Goal: Navigation & Orientation: Find specific page/section

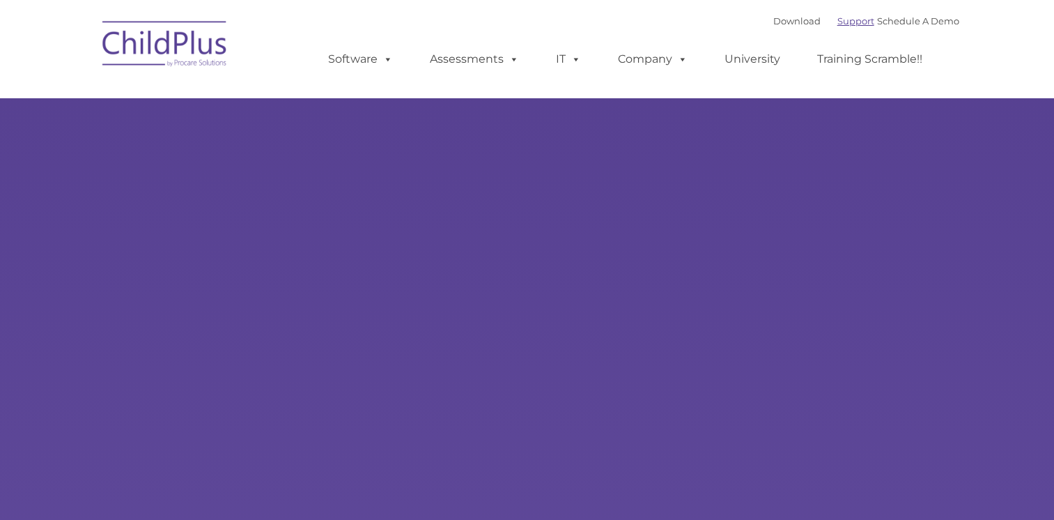
type input ""
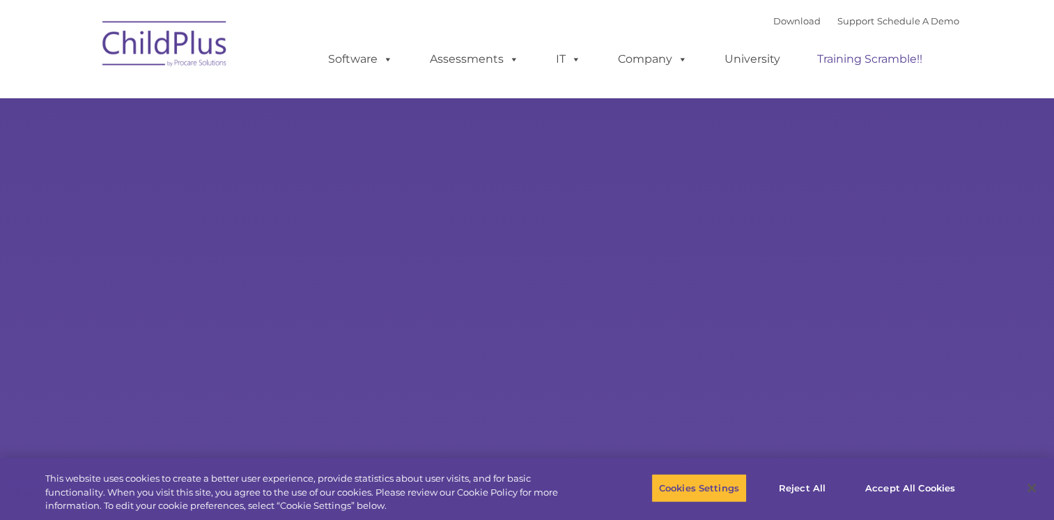
select select "MEDIUM"
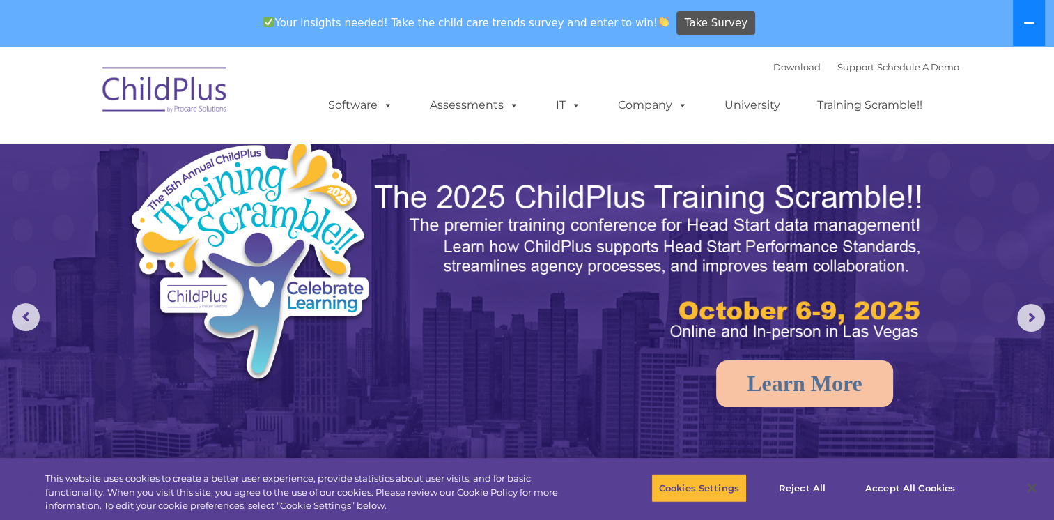
click at [1025, 25] on icon at bounding box center [1029, 22] width 11 height 11
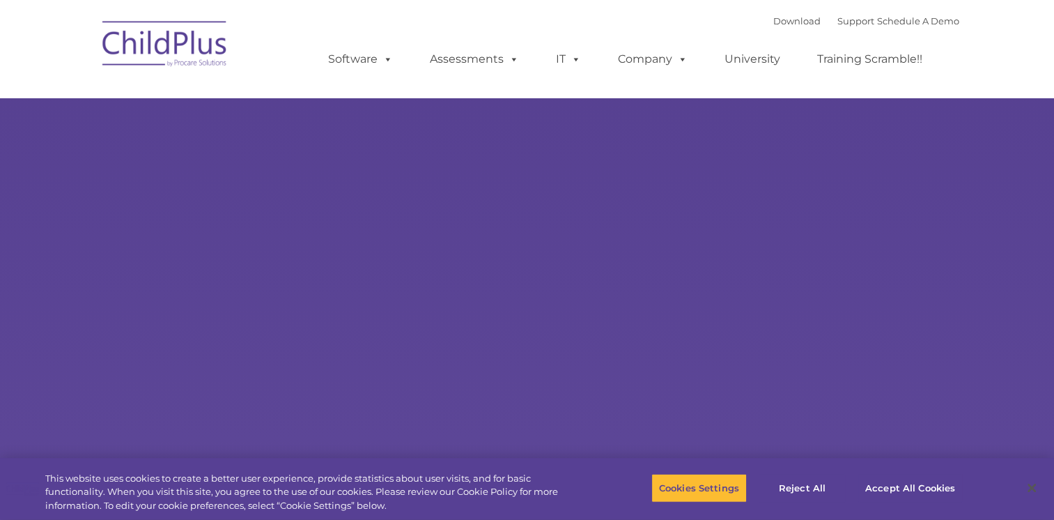
type input ""
select select "MEDIUM"
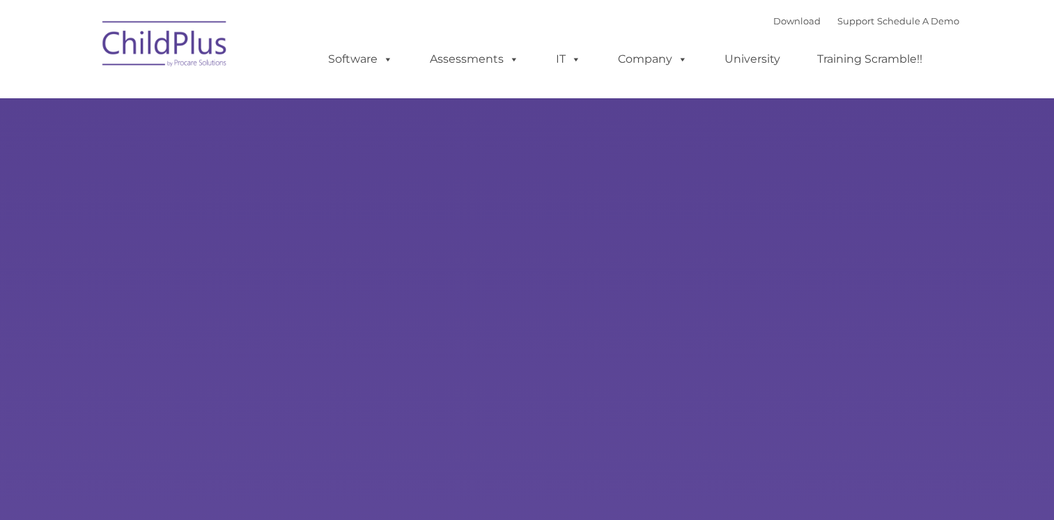
type input ""
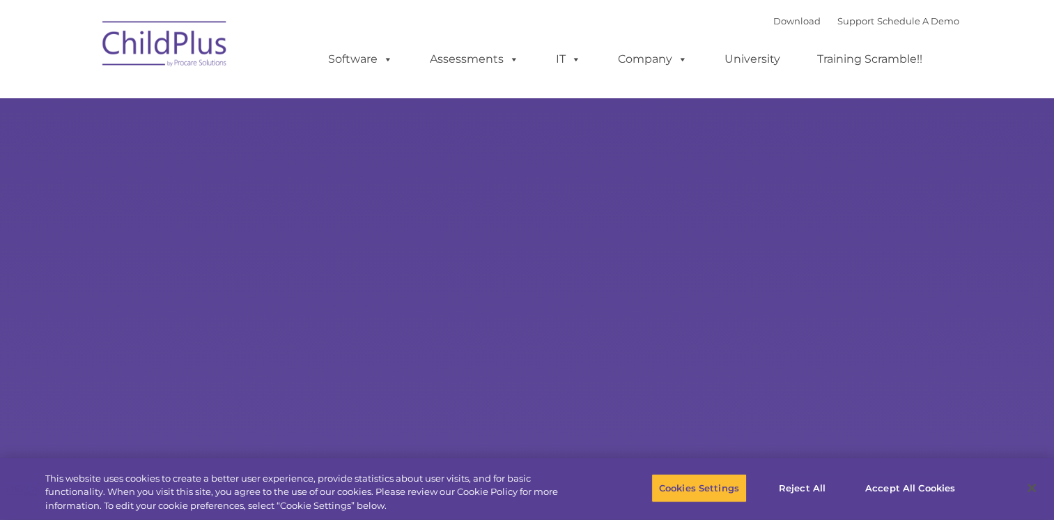
select select "MEDIUM"
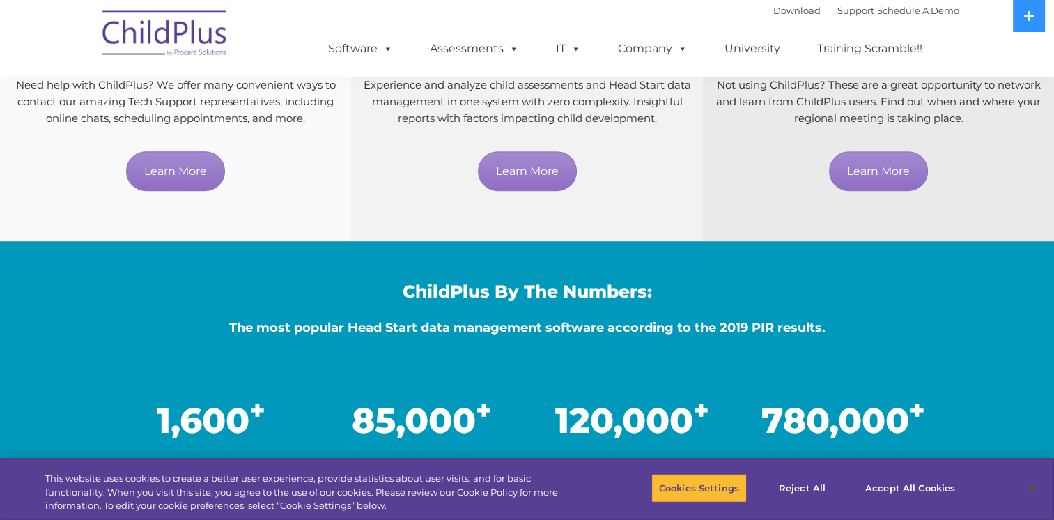
scroll to position [557, 0]
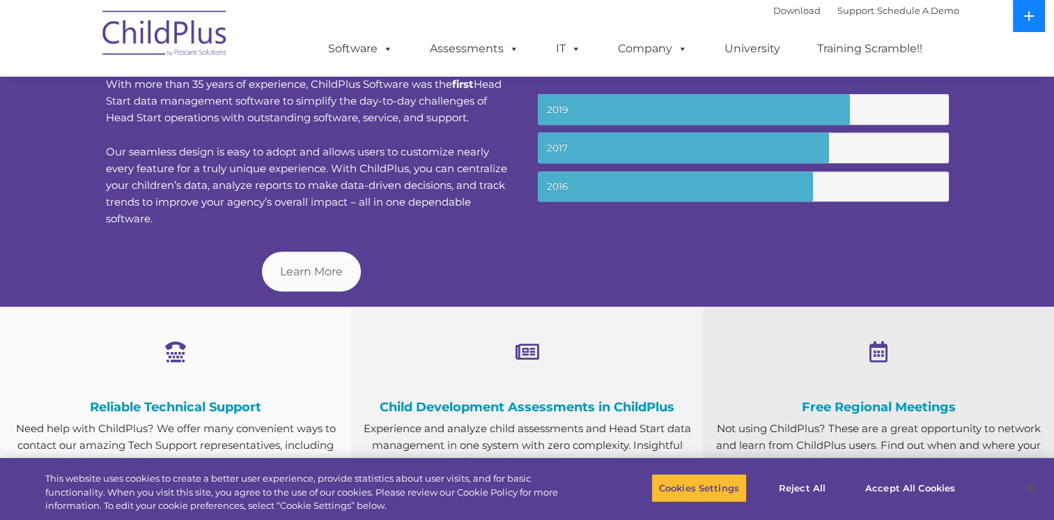
click at [1024, 25] on button at bounding box center [1029, 16] width 32 height 32
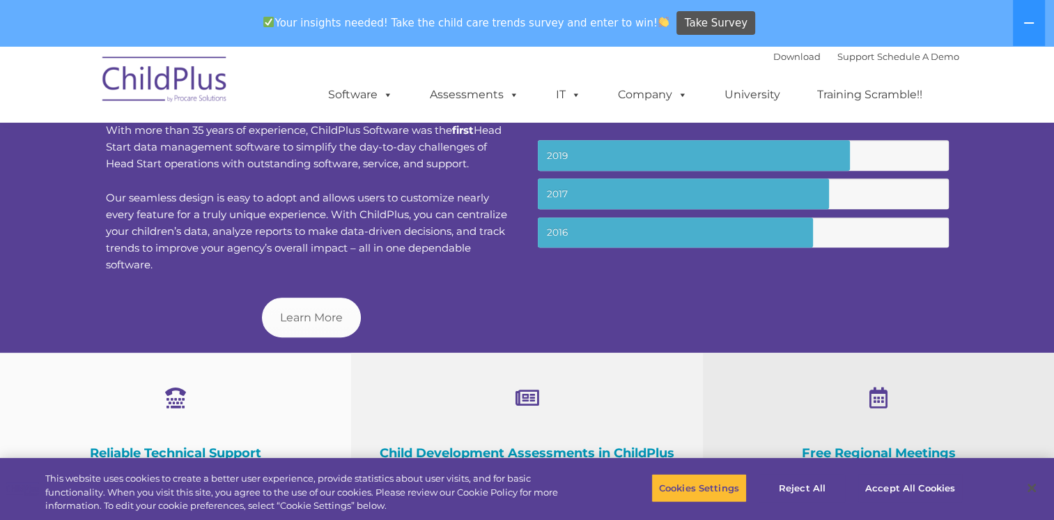
click at [992, 68] on nav "Download Support | Schedule A Demo  MENU MENU Software ChildPlus: The original…" at bounding box center [527, 84] width 1054 height 77
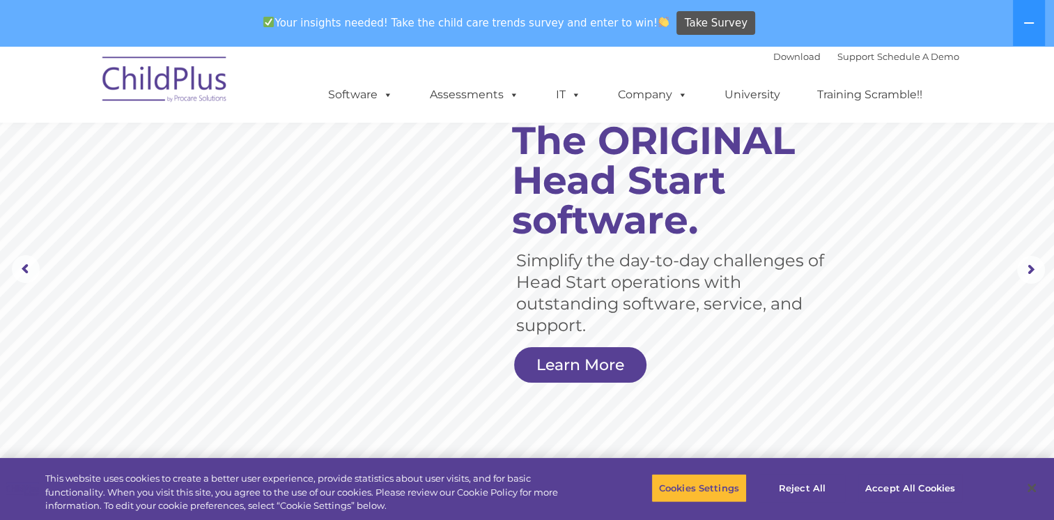
scroll to position [0, 0]
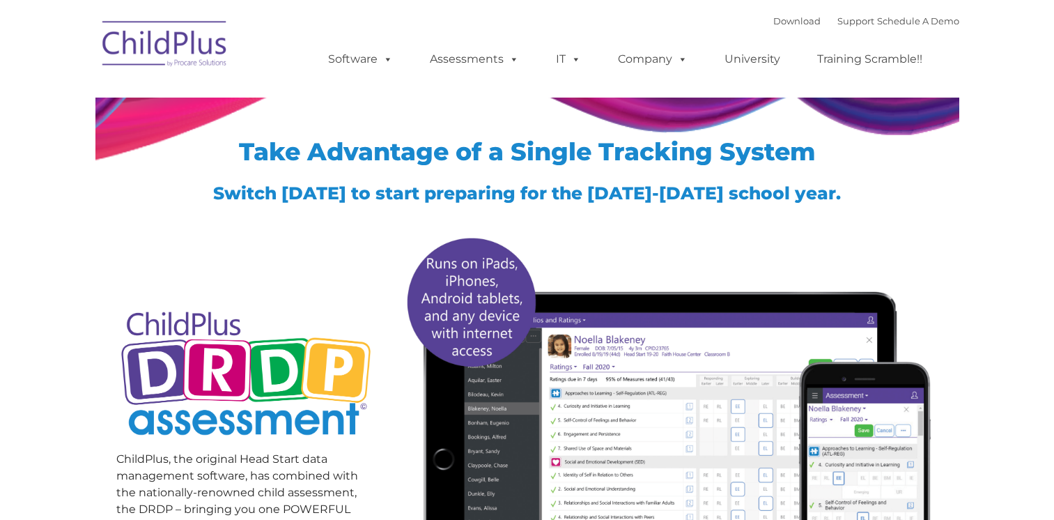
type input ""
